Goal: Information Seeking & Learning: Learn about a topic

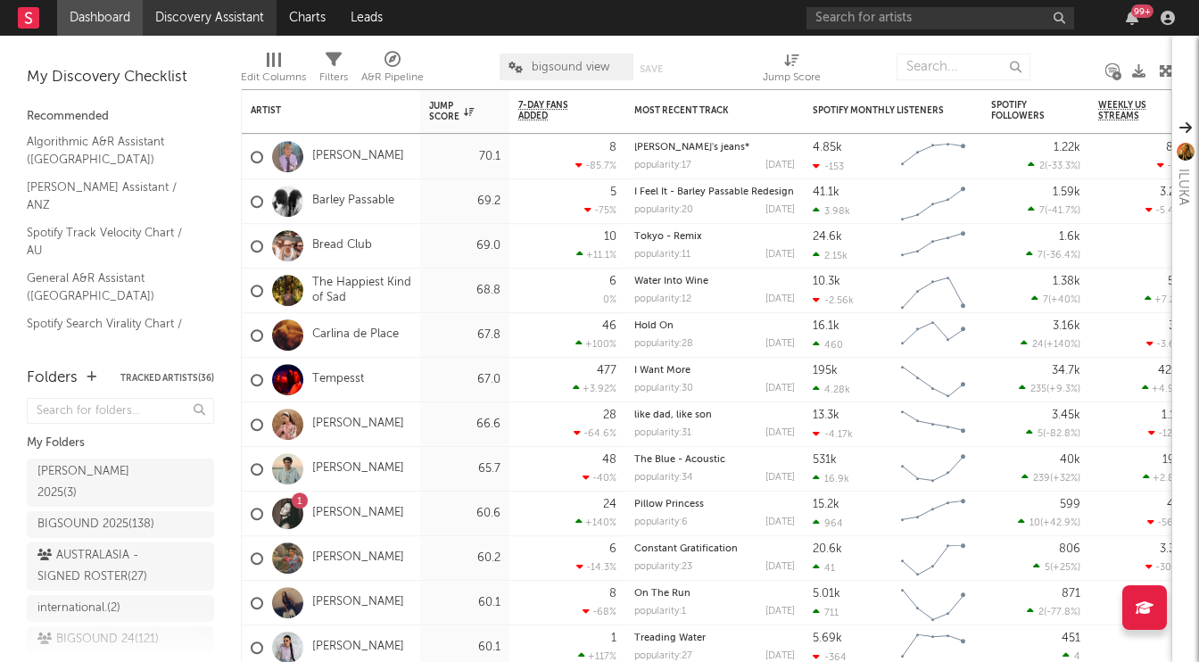
click at [204, 13] on link "Discovery Assistant" at bounding box center [210, 18] width 134 height 36
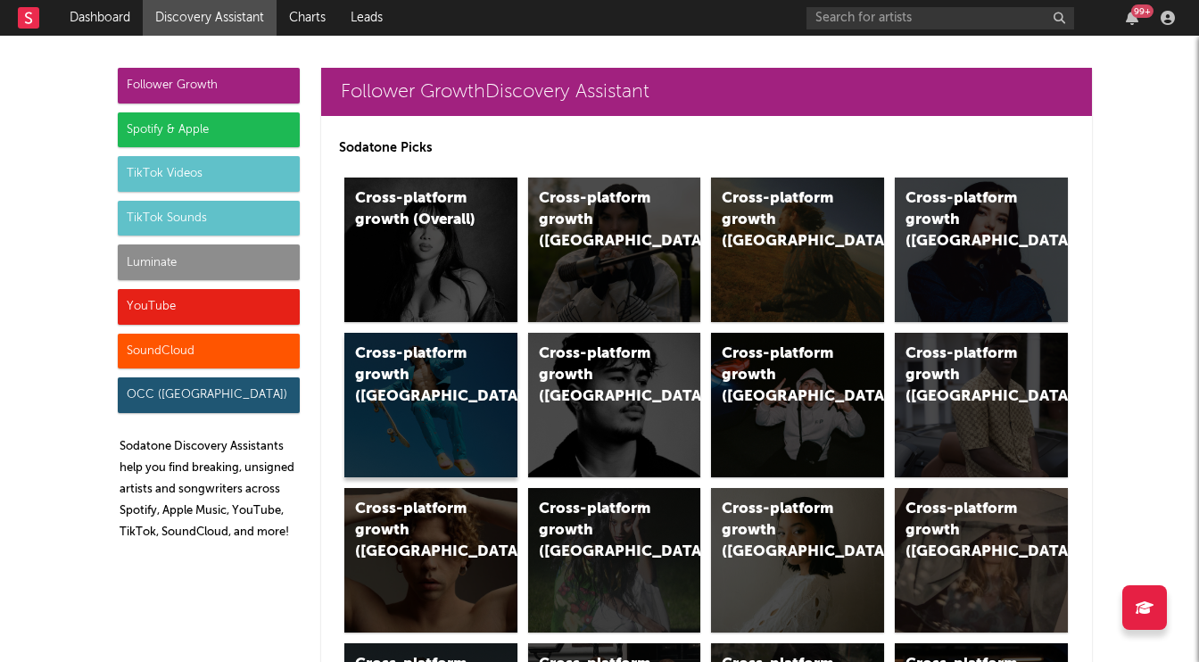
click at [450, 408] on div "Cross-platform growth (Australia)" at bounding box center [430, 405] width 173 height 144
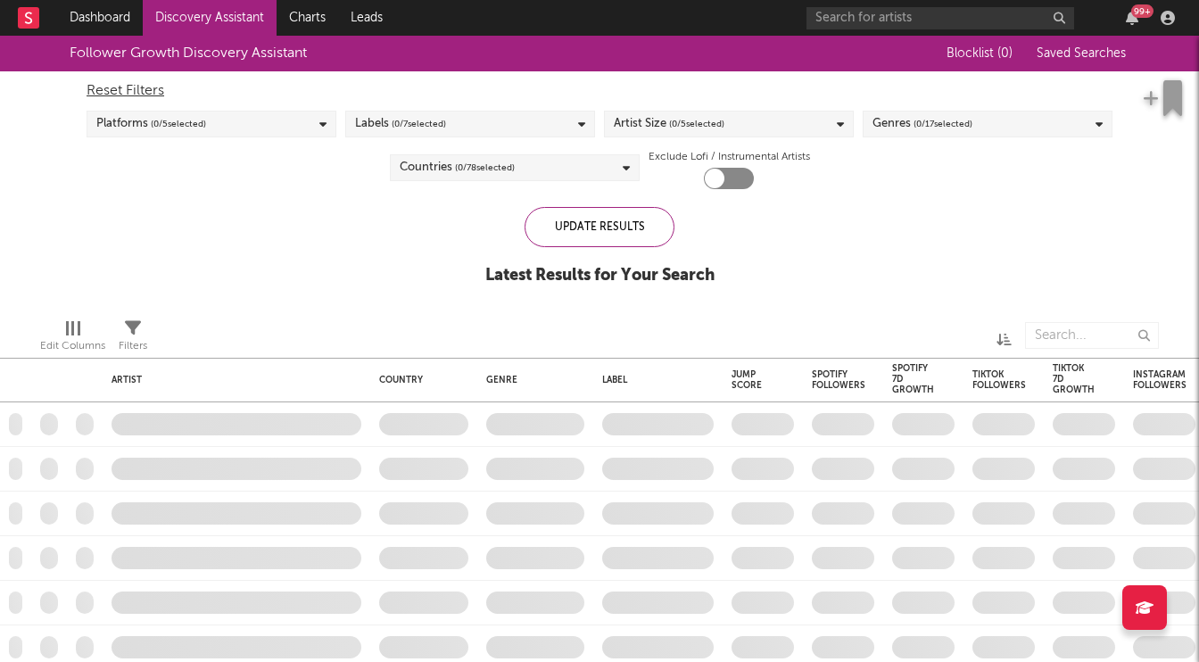
checkbox input "true"
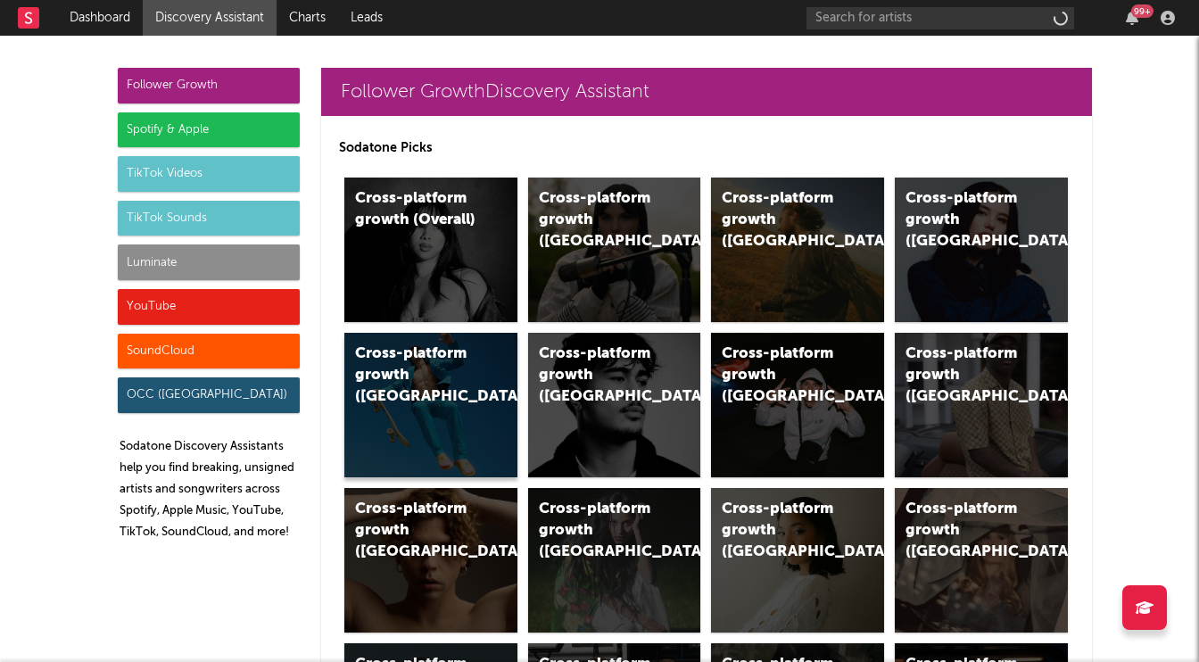
click at [467, 411] on div "Cross-platform growth (Australia)" at bounding box center [430, 405] width 173 height 144
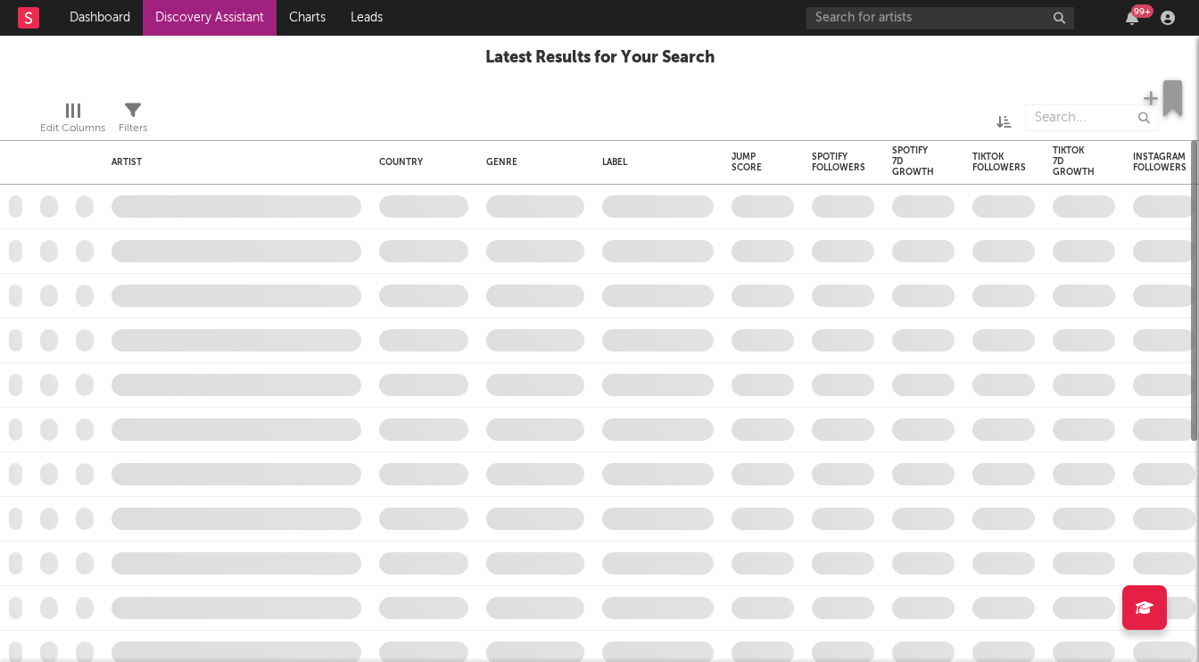
checkbox input "true"
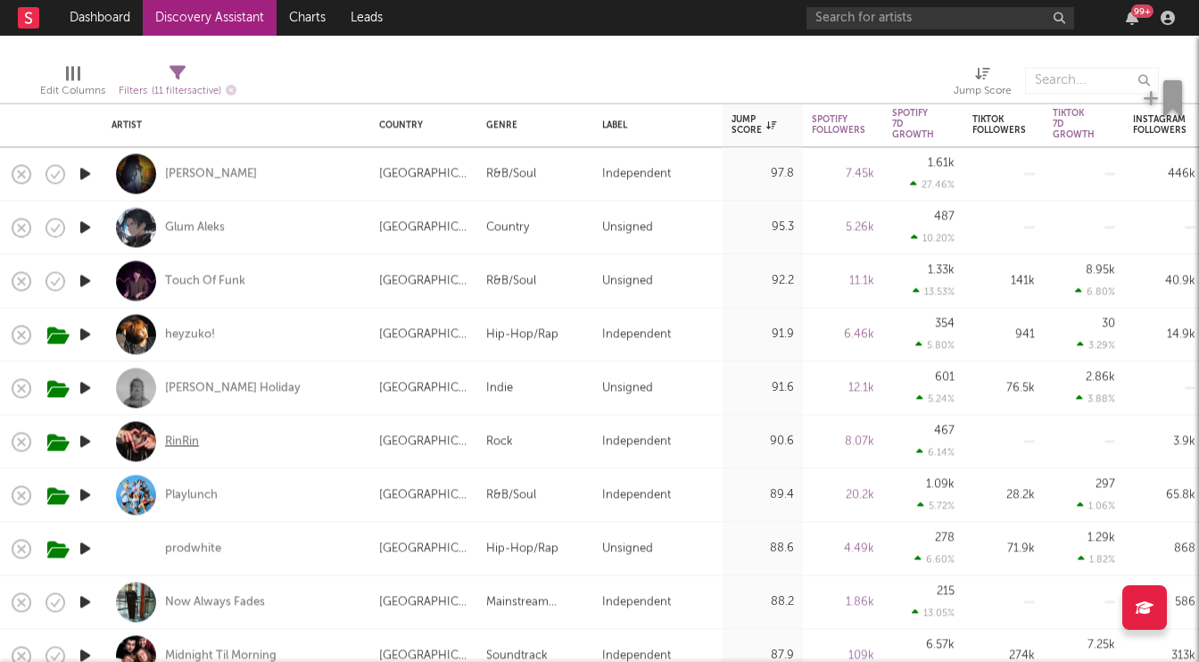
click at [179, 438] on div "RinRin" at bounding box center [182, 441] width 34 height 16
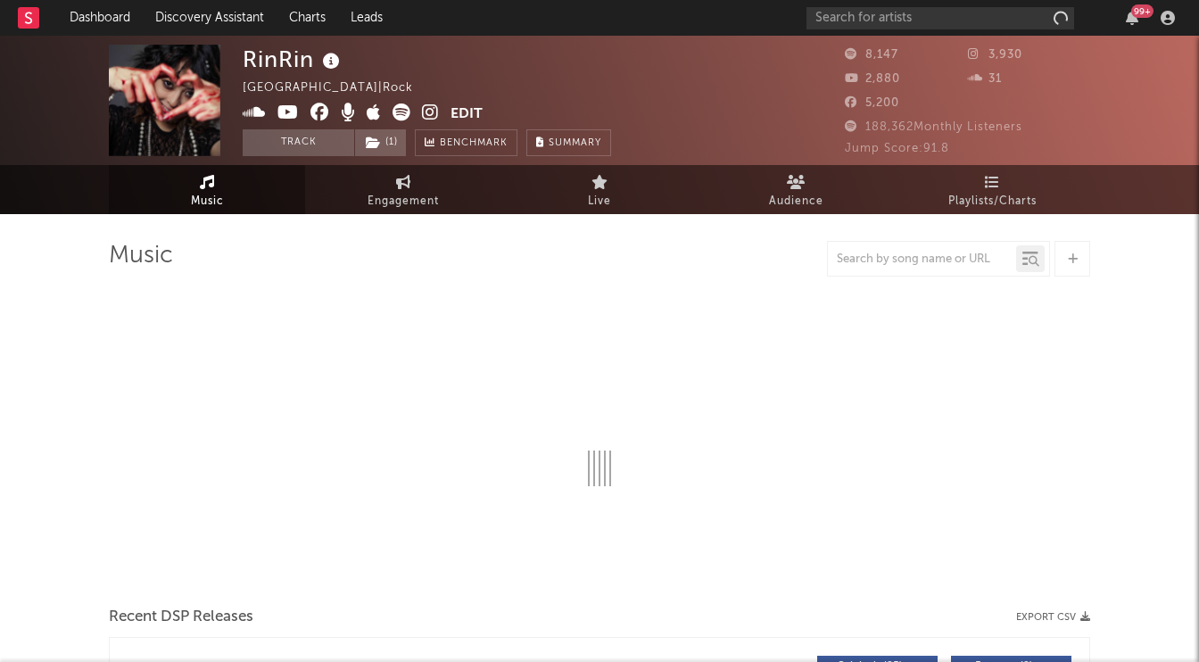
select select "1w"
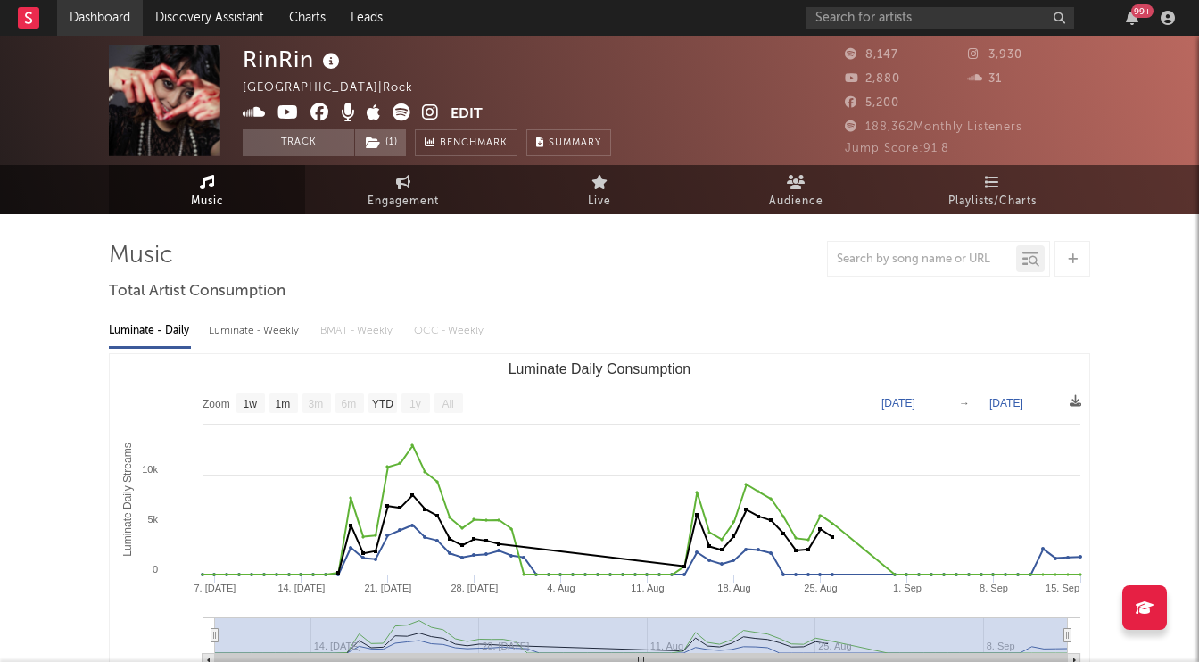
click at [117, 6] on link "Dashboard" at bounding box center [100, 18] width 86 height 36
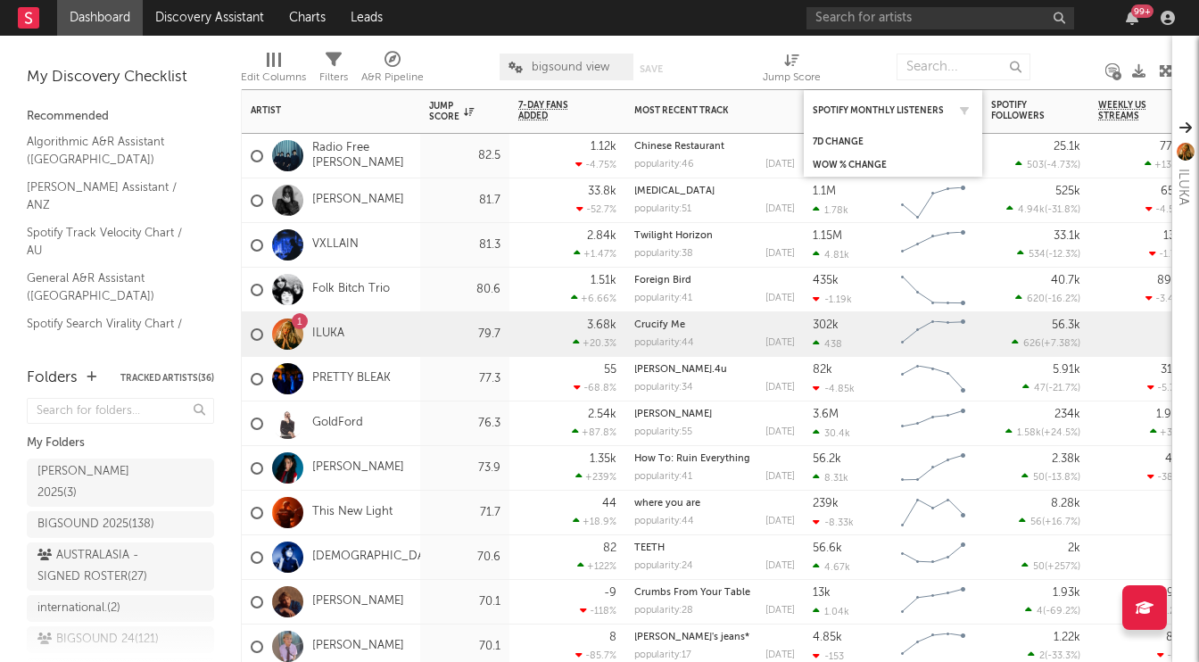
click at [832, 103] on div "Spotify Monthly Listeners" at bounding box center [892, 110] width 161 height 35
click at [967, 110] on icon "button" at bounding box center [964, 110] width 9 height 9
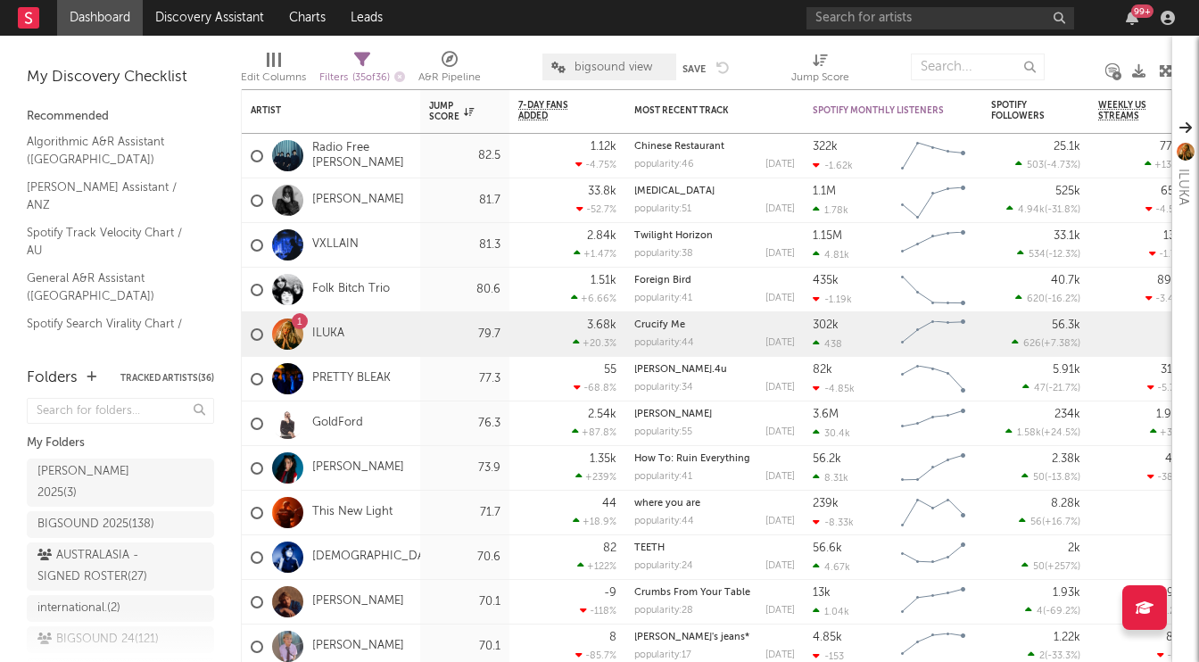
click at [1034, 48] on div at bounding box center [978, 67] width 134 height 45
click at [814, 109] on div "Spotify Monthly Listeners" at bounding box center [879, 110] width 134 height 11
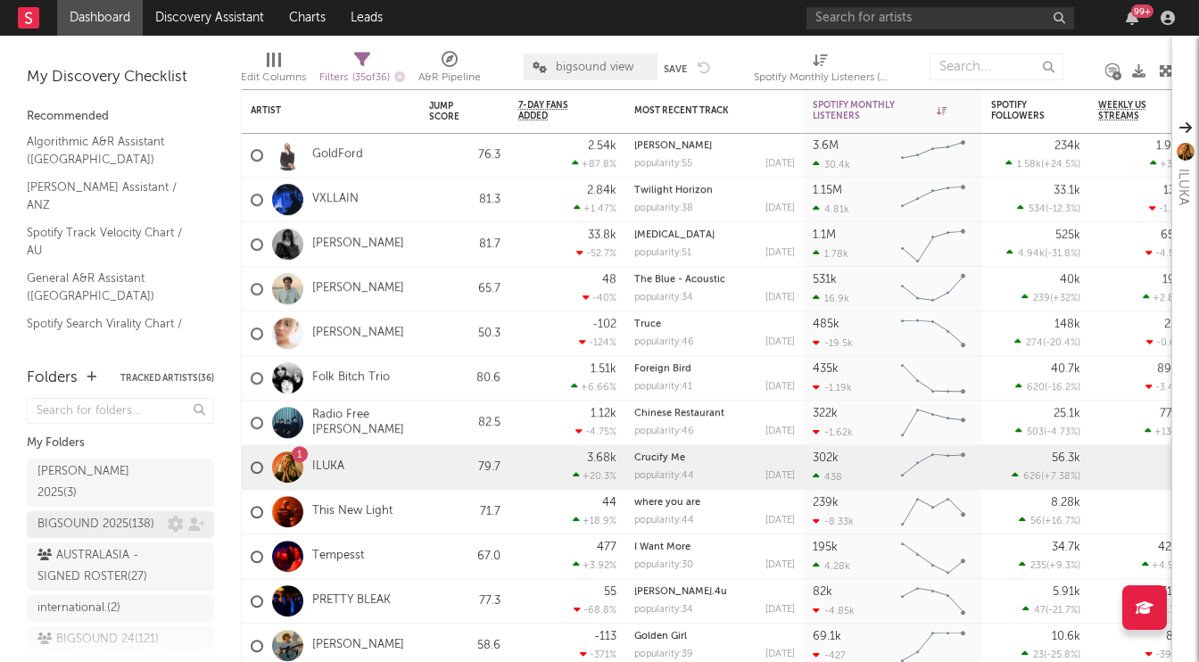
click at [114, 514] on div "BIGSOUND 2025 ( 138 )" at bounding box center [95, 524] width 117 height 21
